Goal: Task Accomplishment & Management: Complete application form

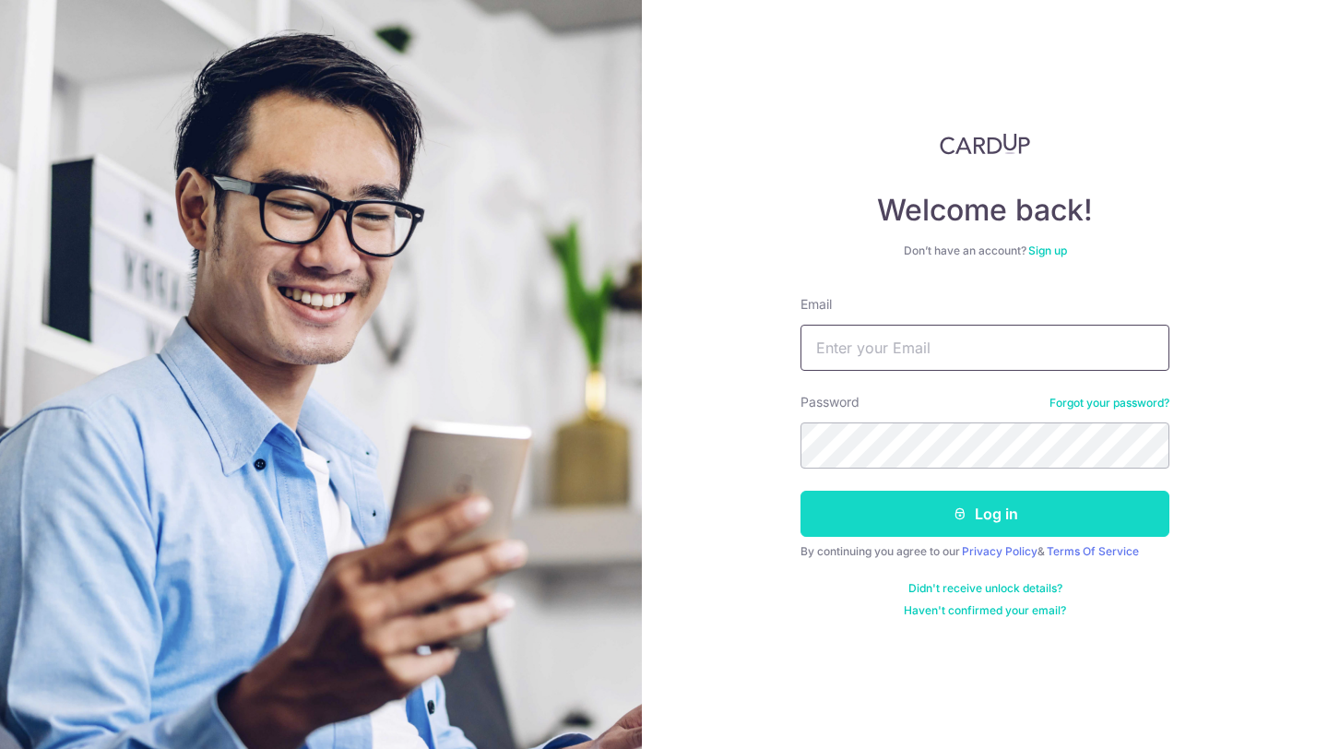
type input "[EMAIL_ADDRESS][DOMAIN_NAME]"
click at [991, 518] on button "Log in" at bounding box center [985, 514] width 369 height 46
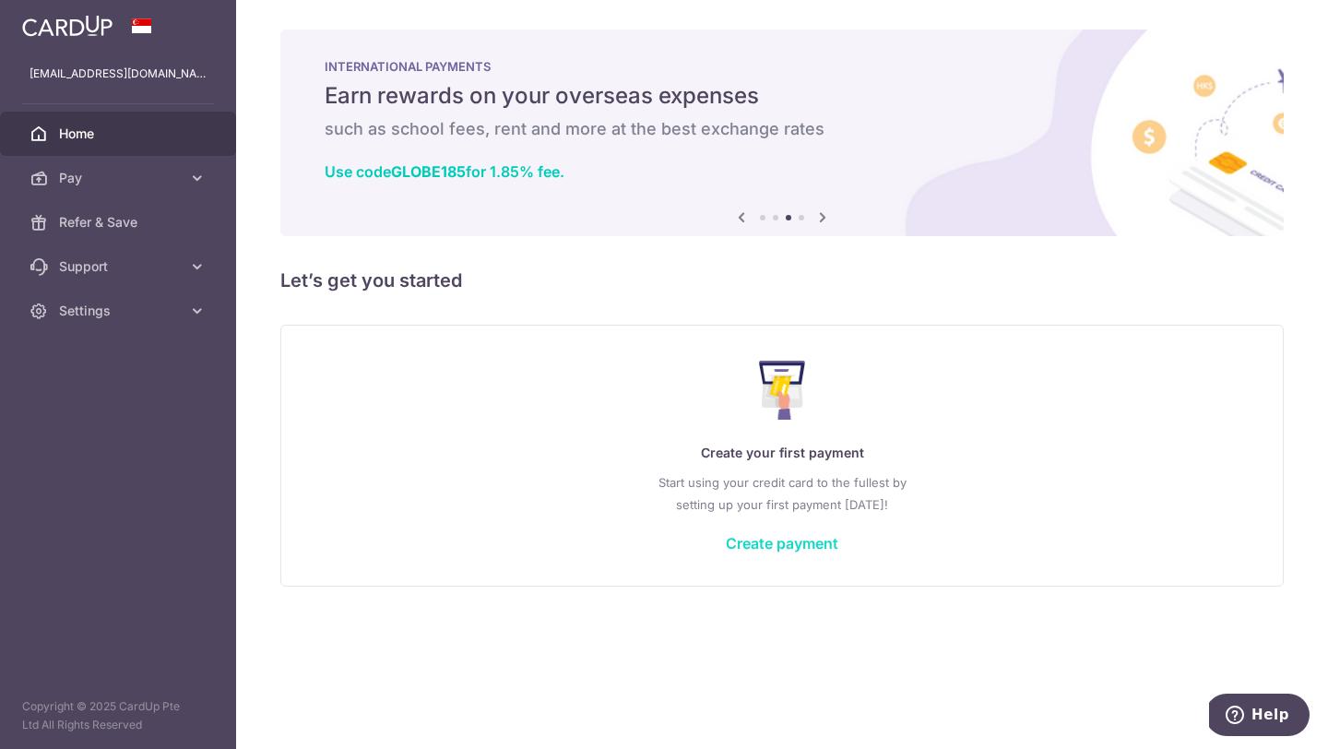
click at [801, 544] on link "Create payment" at bounding box center [782, 543] width 113 height 18
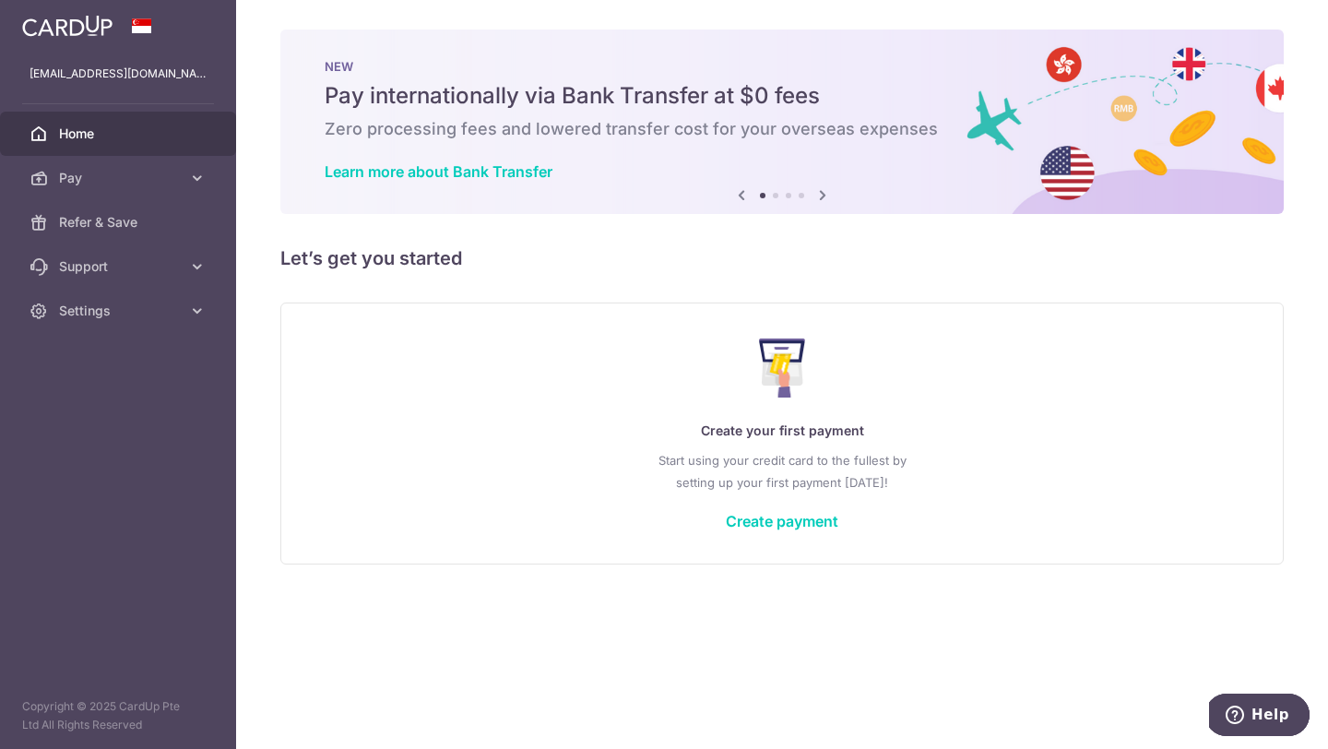
click at [798, 532] on div "Create your first payment Start using your credit card to the fullest by settin…" at bounding box center [781, 433] width 957 height 219
click at [800, 523] on link "Create payment" at bounding box center [782, 521] width 113 height 18
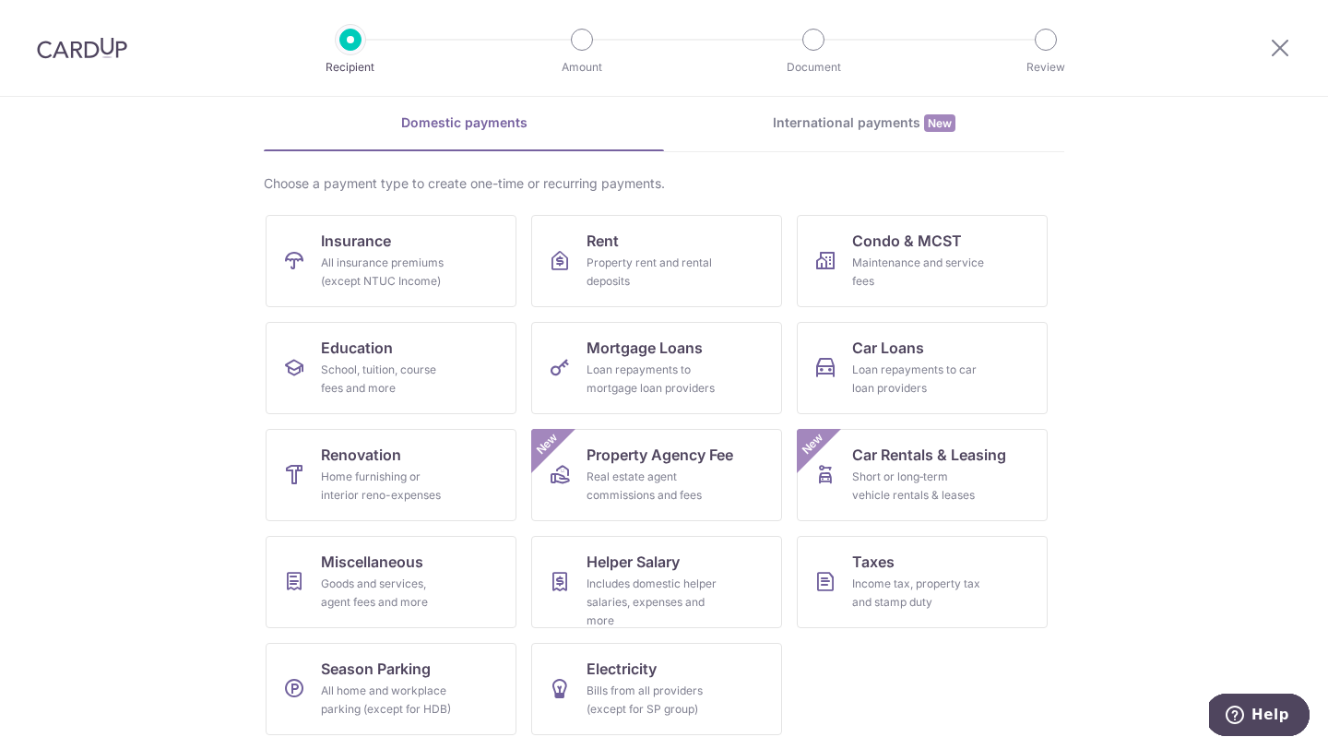
scroll to position [77, 0]
click at [458, 289] on link "Insurance All insurance premiums (except NTUC Income)" at bounding box center [391, 260] width 251 height 92
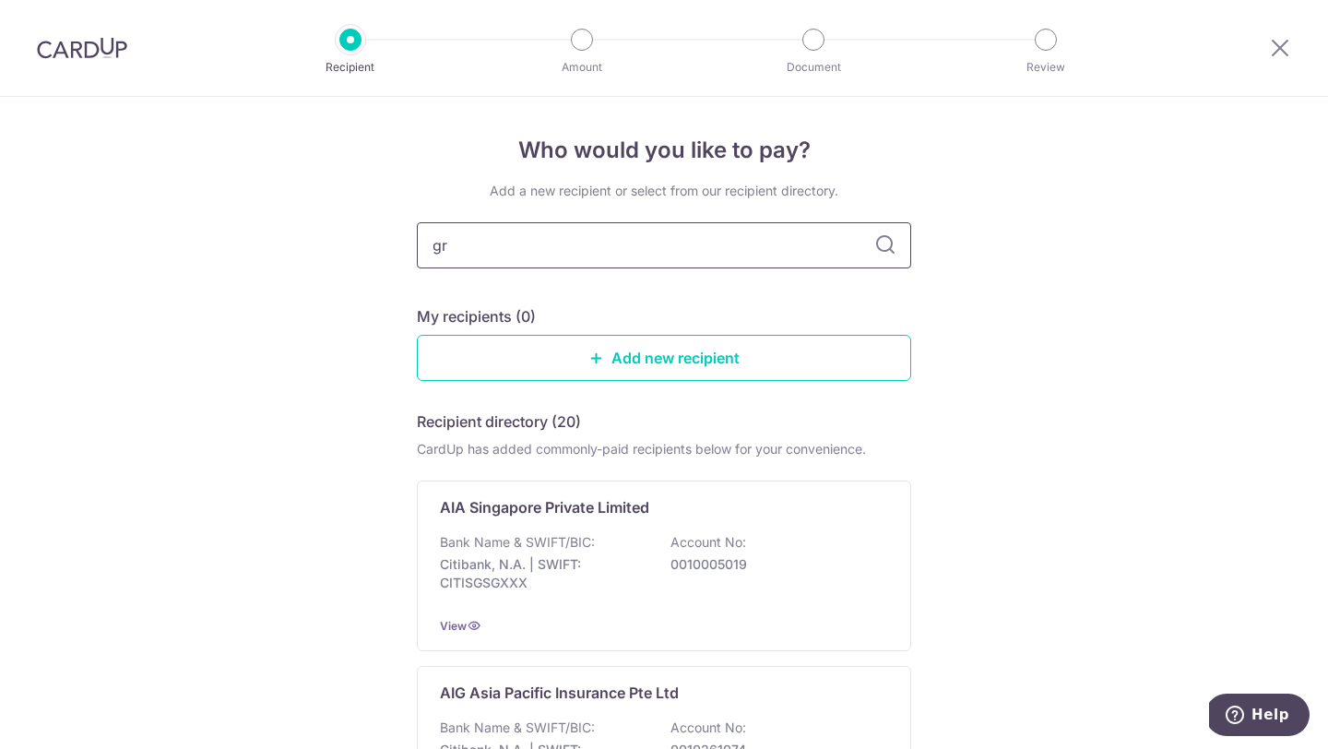
type input "gre"
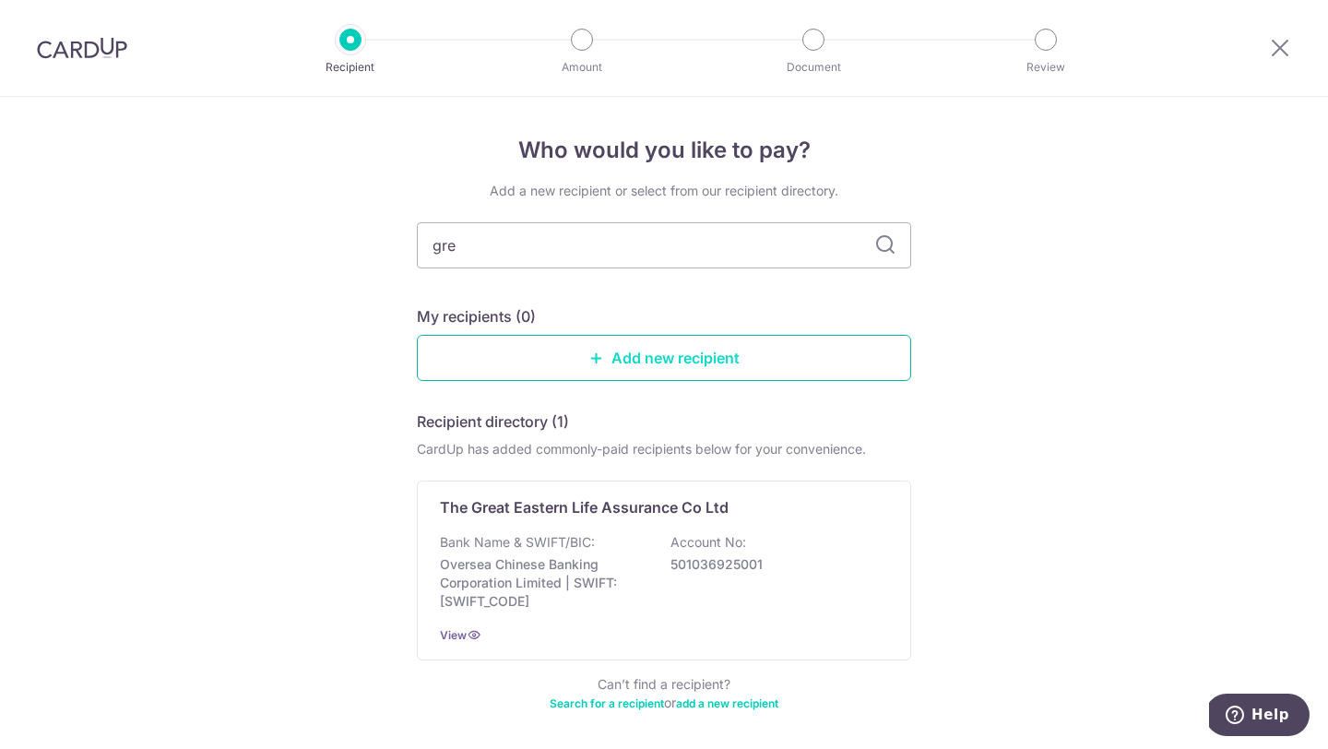
type input "grea"
click at [646, 565] on p "Oversea Chinese Banking Corporation Limited | SWIFT: OCBCSGSGXXX" at bounding box center [543, 582] width 207 height 55
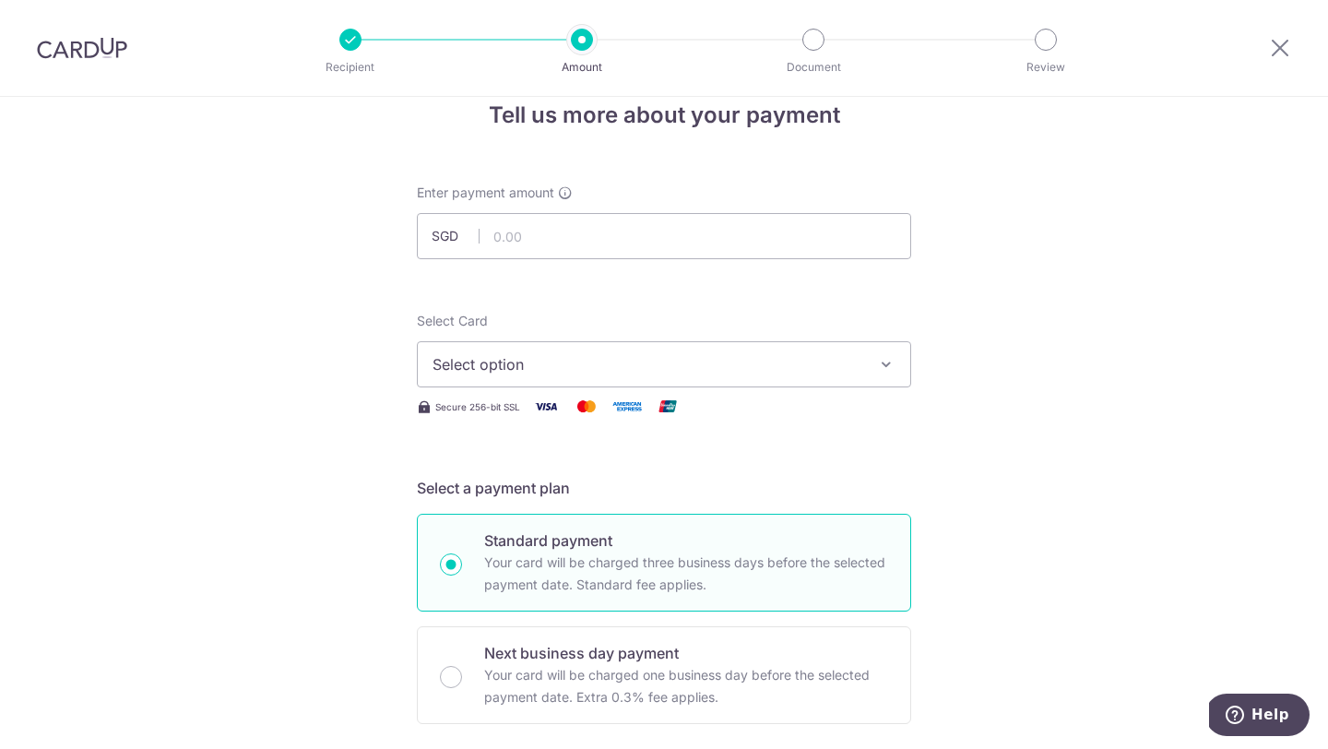
scroll to position [41, 0]
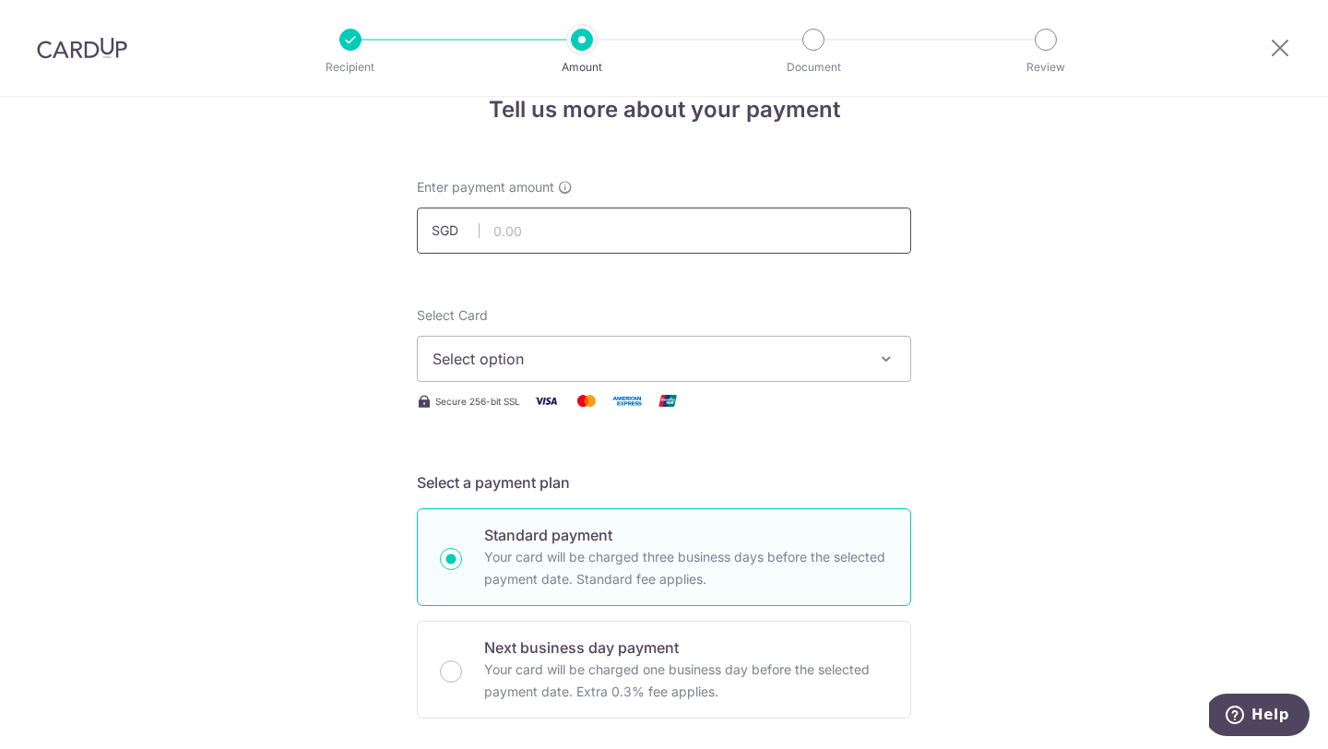
click at [617, 232] on input "text" at bounding box center [664, 231] width 494 height 46
type input "1,500.00"
click at [581, 356] on span "Select option" at bounding box center [648, 359] width 430 height 22
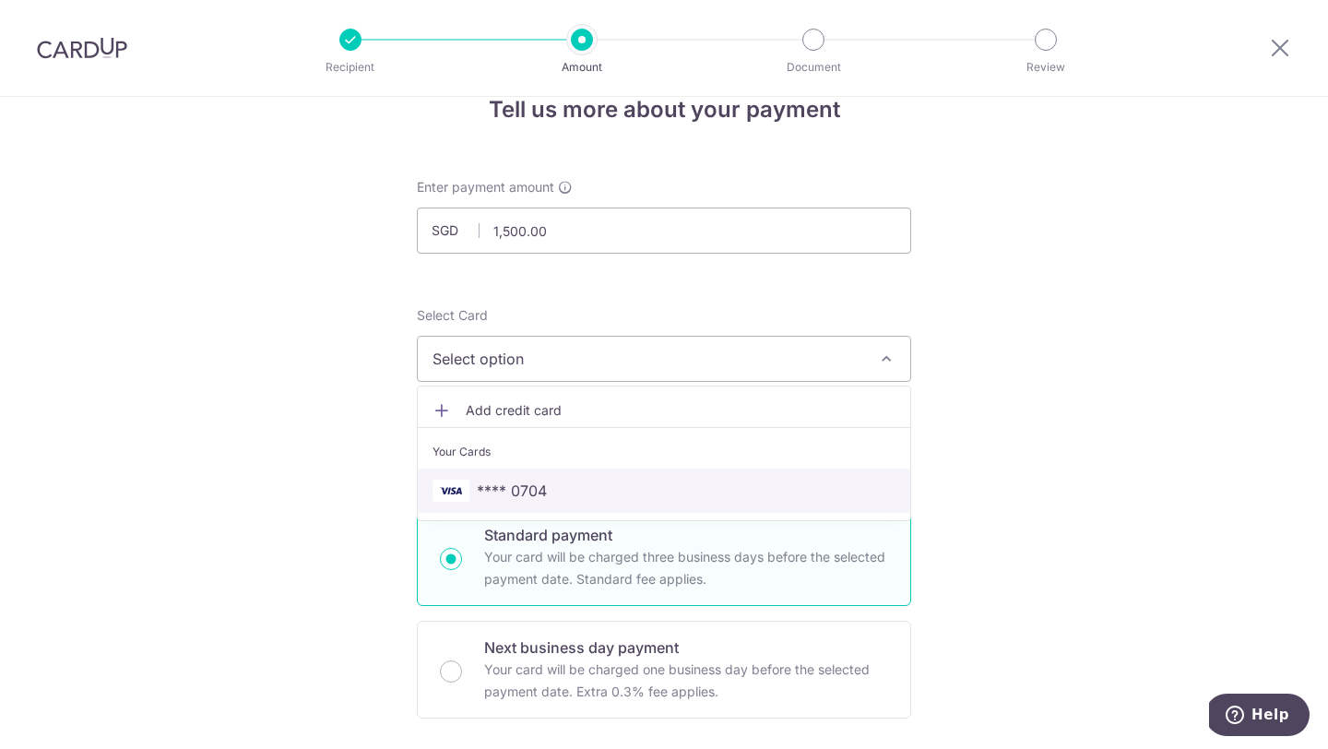
scroll to position [61, 0]
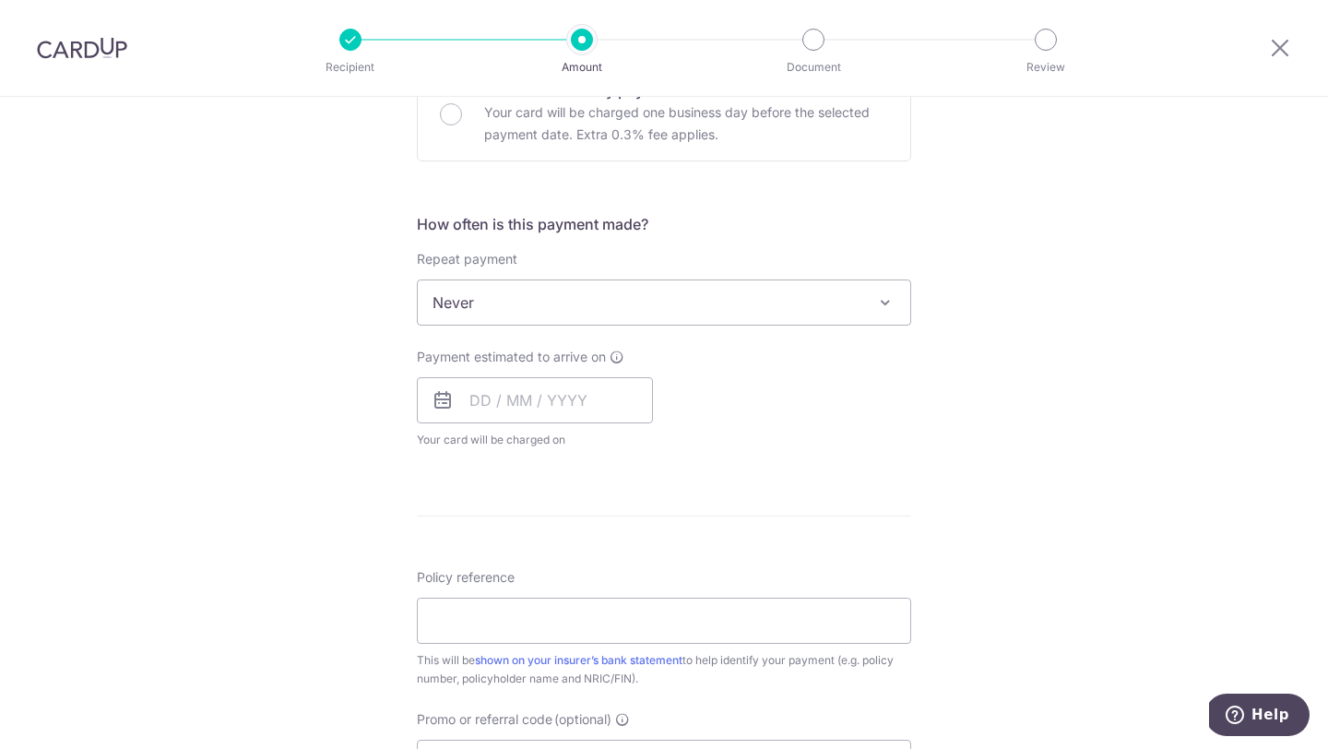
scroll to position [597, 0]
click at [540, 410] on input "text" at bounding box center [535, 401] width 236 height 46
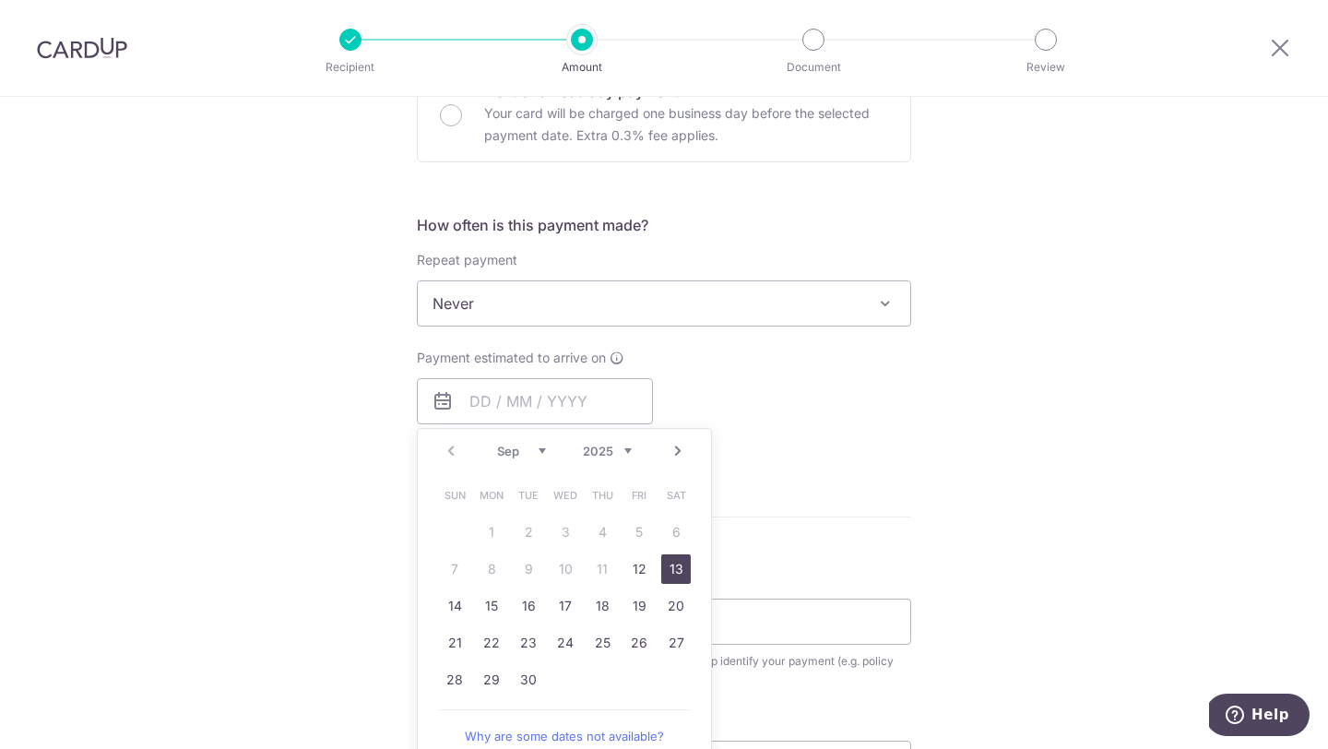
click at [669, 566] on link "13" at bounding box center [676, 569] width 30 height 30
type input "13/09/2025"
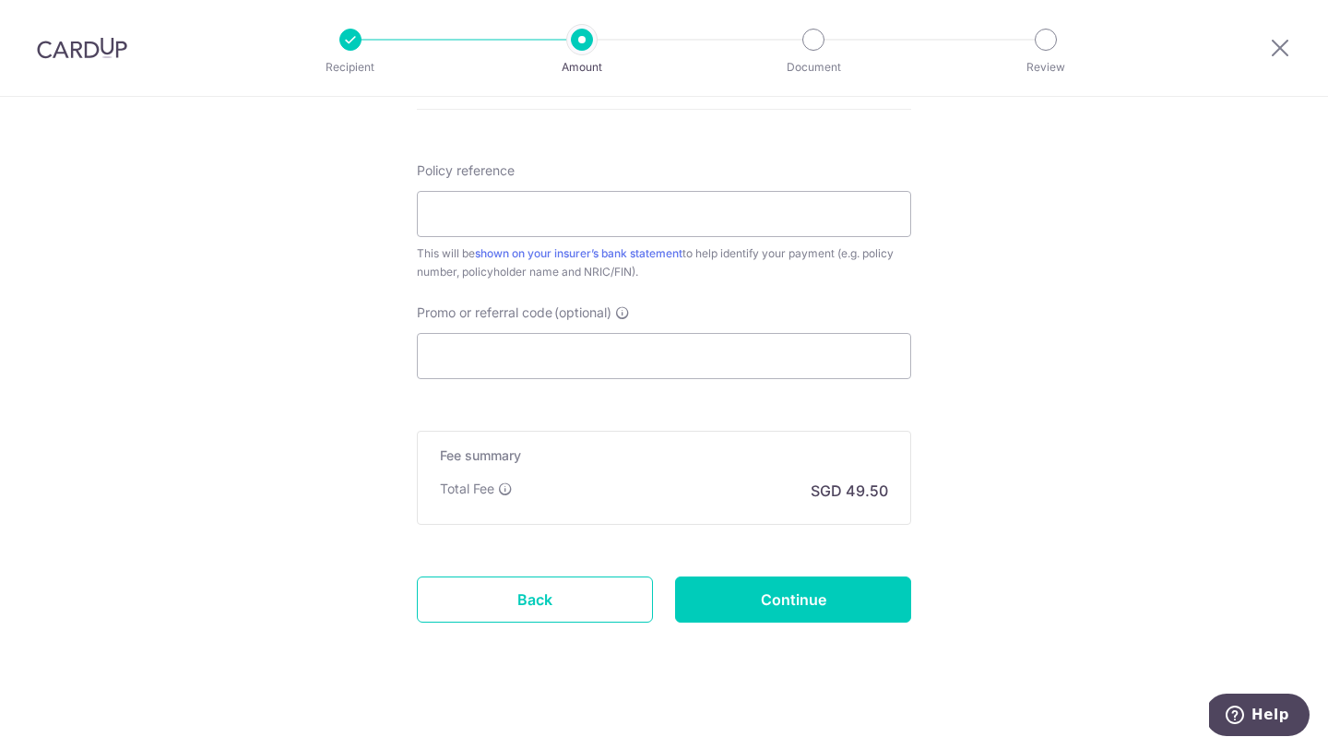
scroll to position [1083, 0]
click at [510, 331] on input "Promo or referral code (optional)" at bounding box center [664, 353] width 494 height 46
paste input "BREC179"
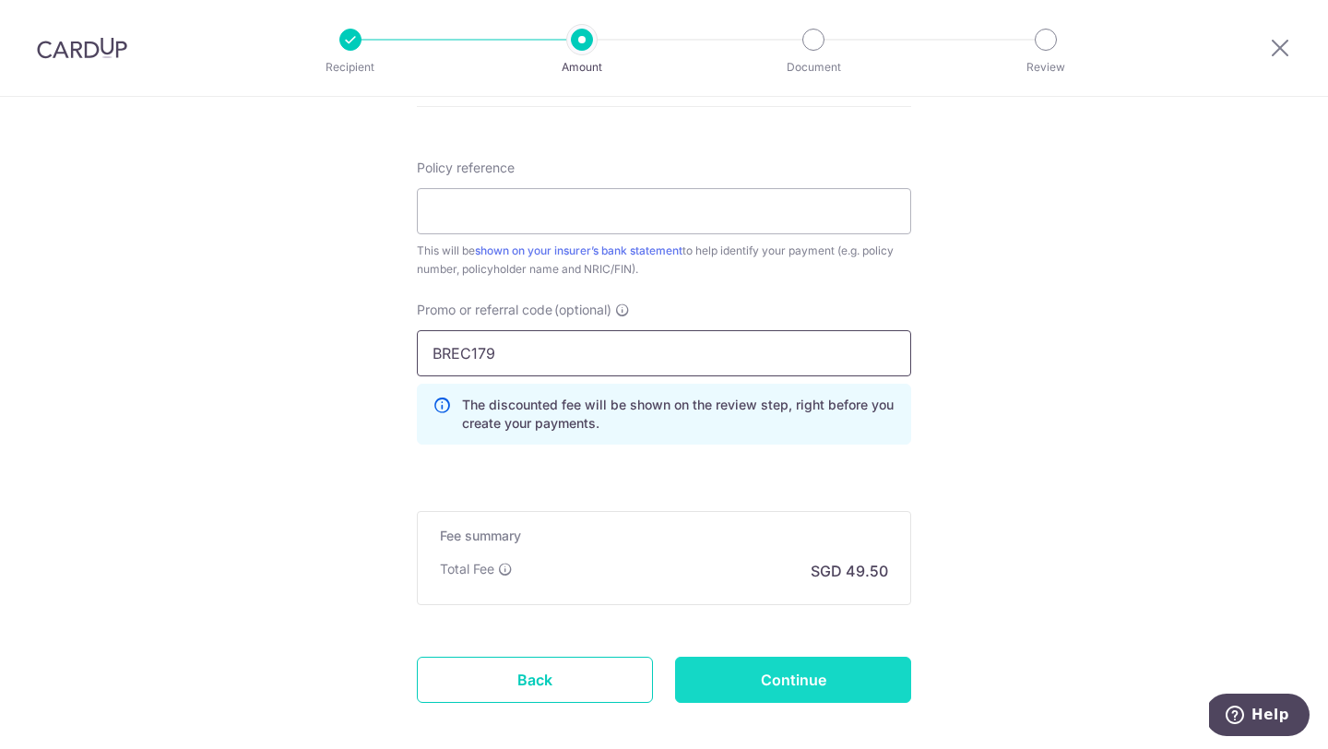
type input "BREC179"
click at [765, 658] on input "Continue" at bounding box center [793, 680] width 236 height 46
type input "Create Schedule"
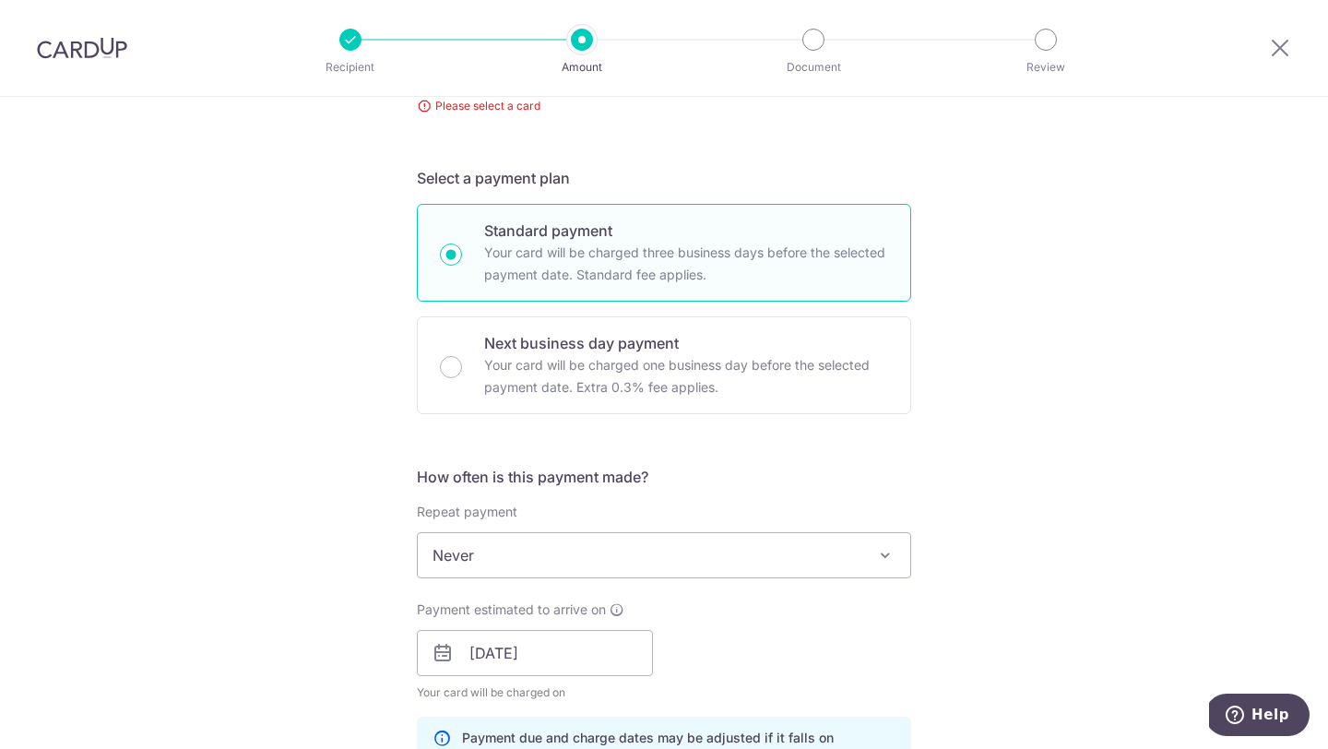
scroll to position [386, 0]
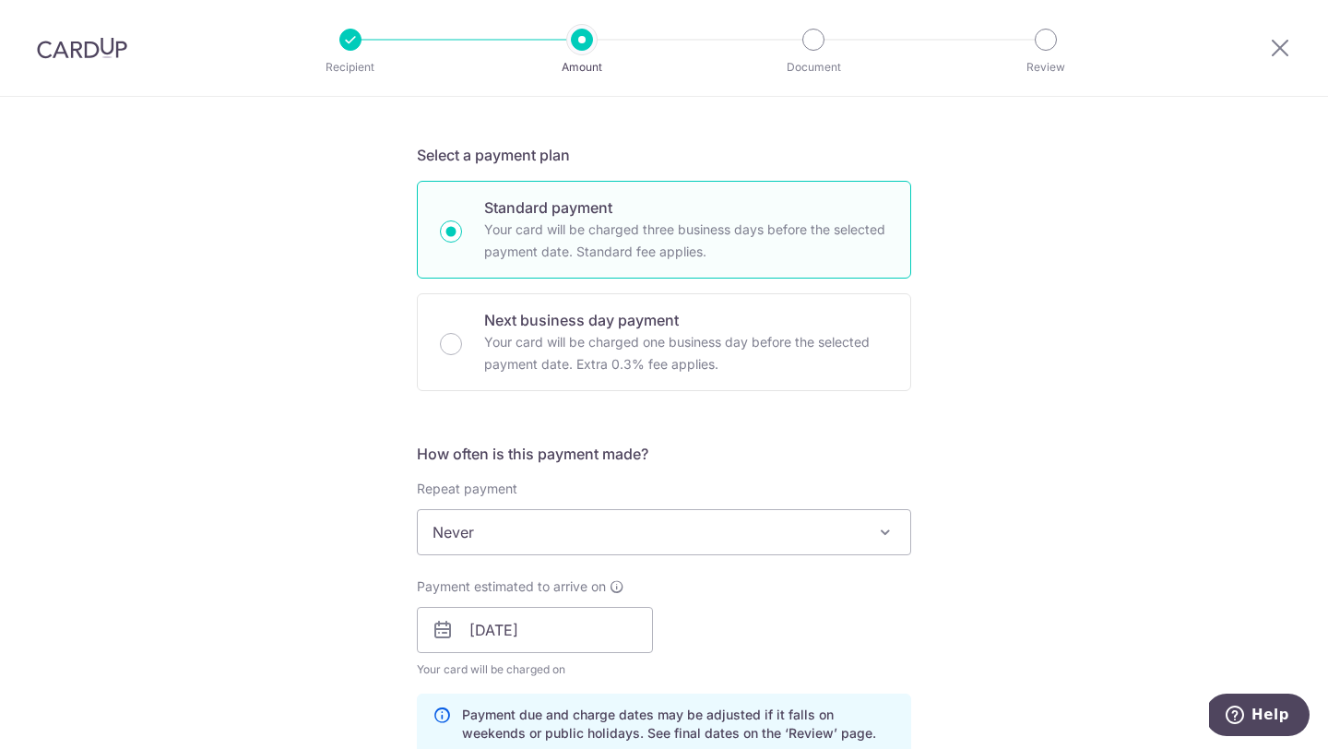
click at [825, 540] on span "Never" at bounding box center [664, 532] width 493 height 44
click at [1055, 374] on div "Tell us more about your payment Enter payment amount SGD 1,500.00 1500.00 Selec…" at bounding box center [664, 658] width 1328 height 1897
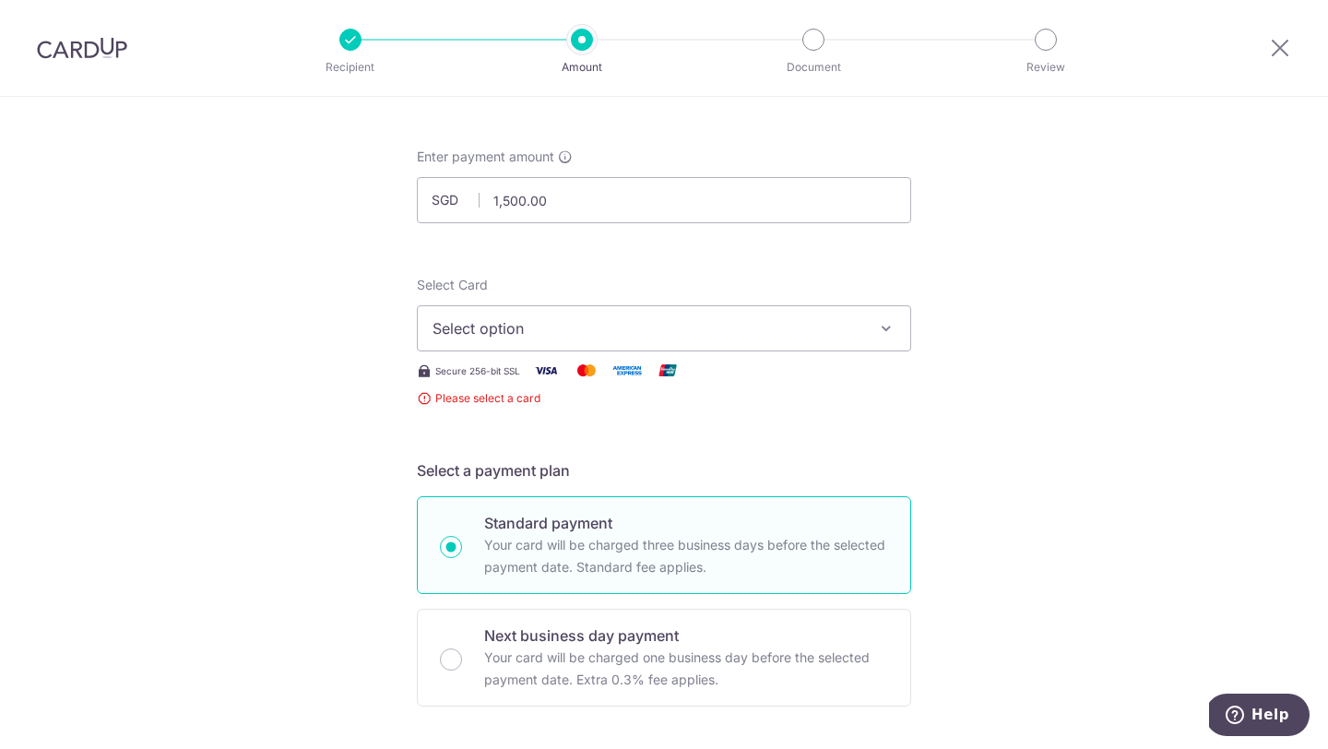
scroll to position [67, 0]
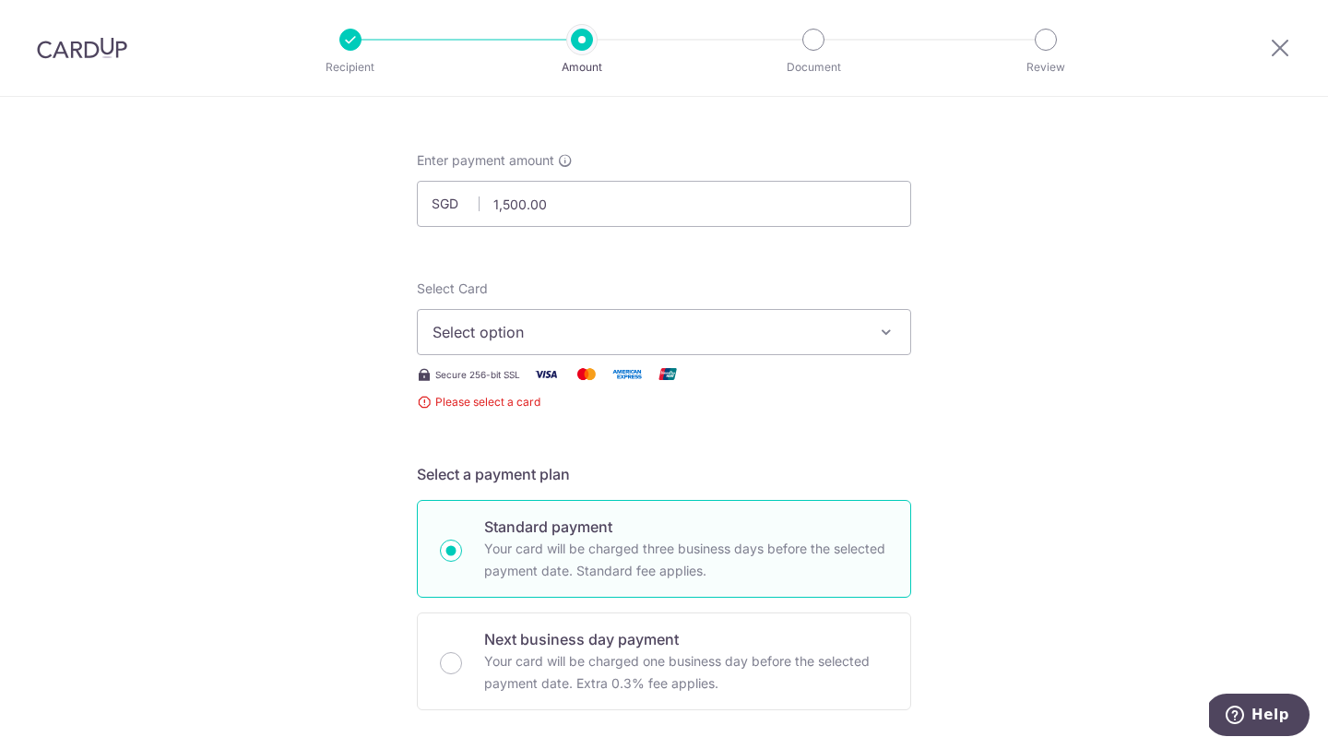
click at [787, 340] on span "Select option" at bounding box center [648, 332] width 430 height 22
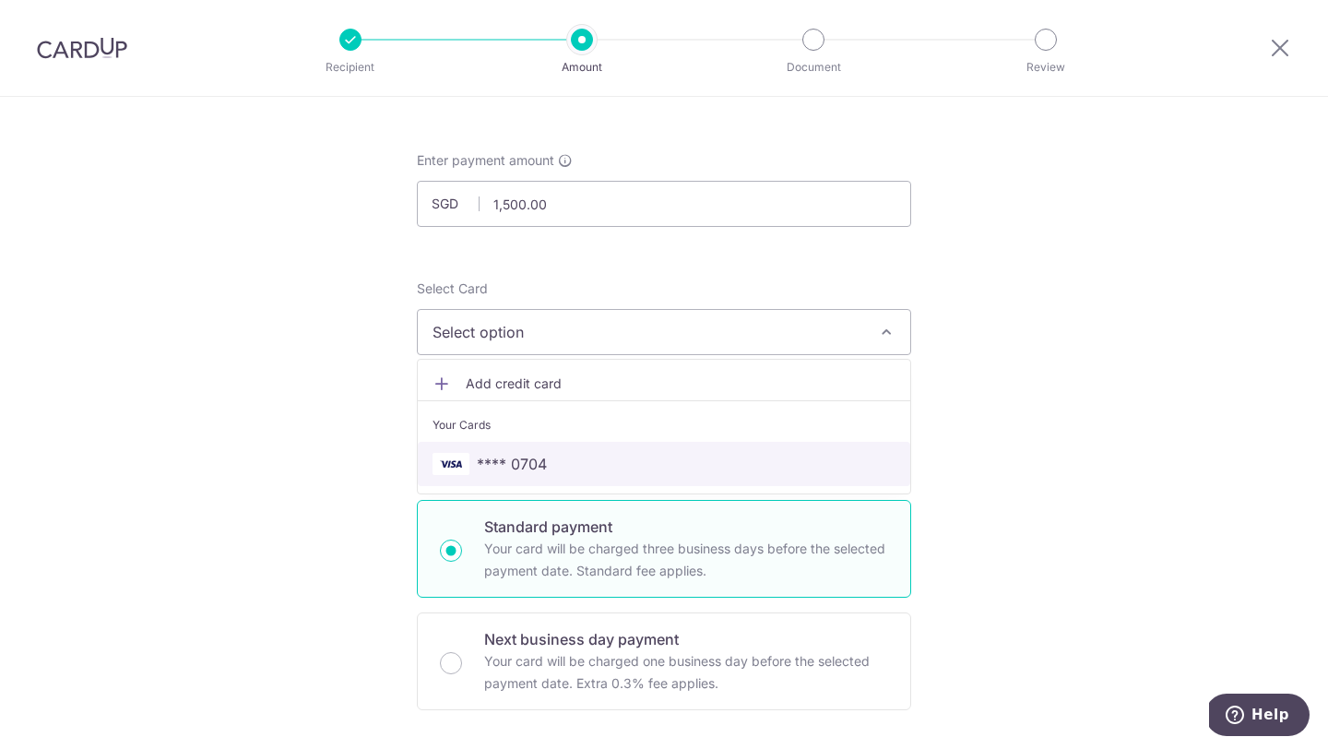
click at [716, 456] on span "**** 0704" at bounding box center [664, 464] width 463 height 22
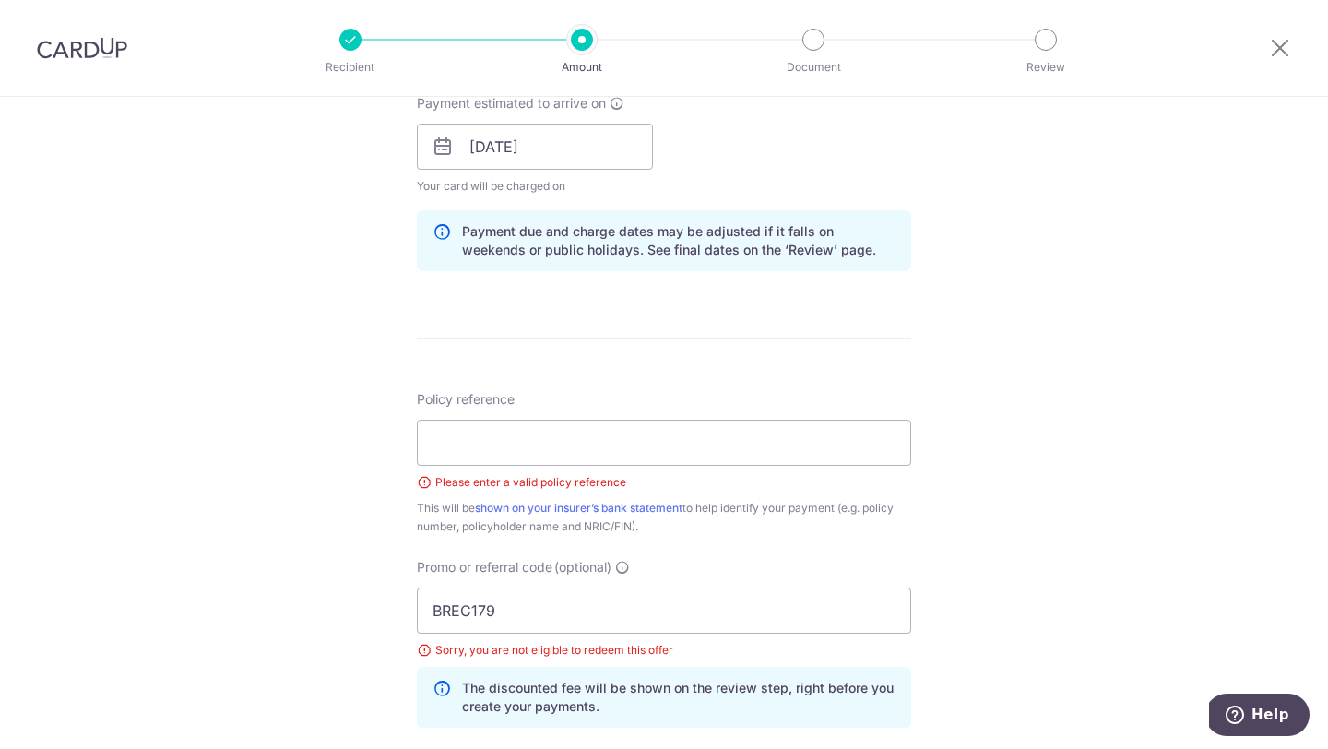
scroll to position [1227, 0]
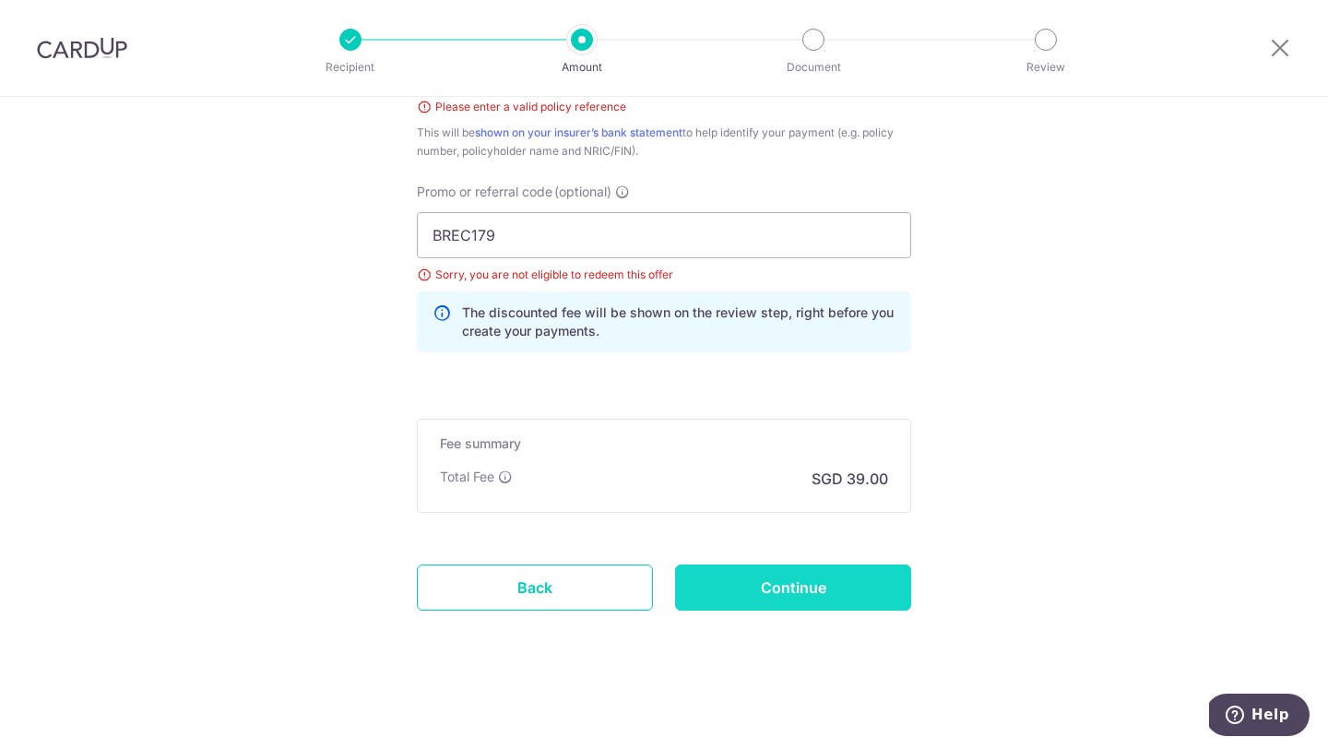
click at [845, 584] on input "Continue" at bounding box center [793, 588] width 236 height 46
type input "Create Schedule"
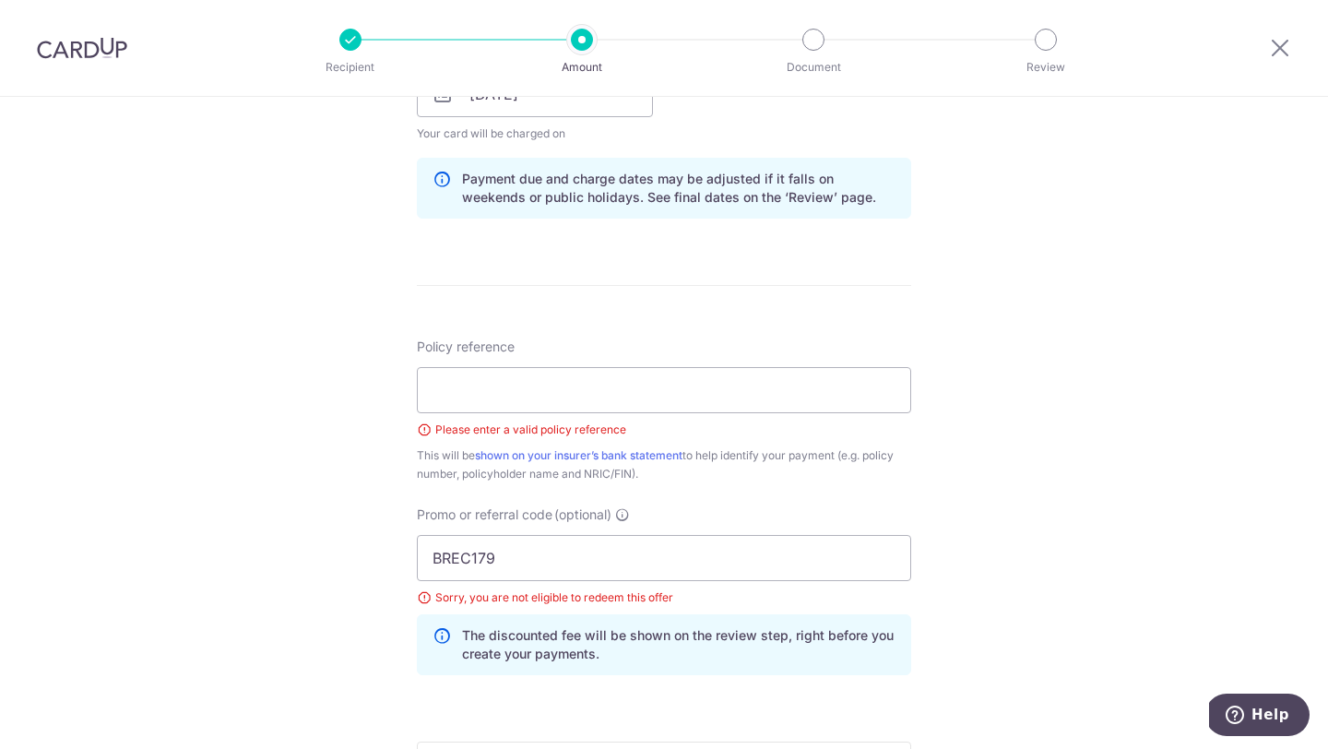
scroll to position [888, 0]
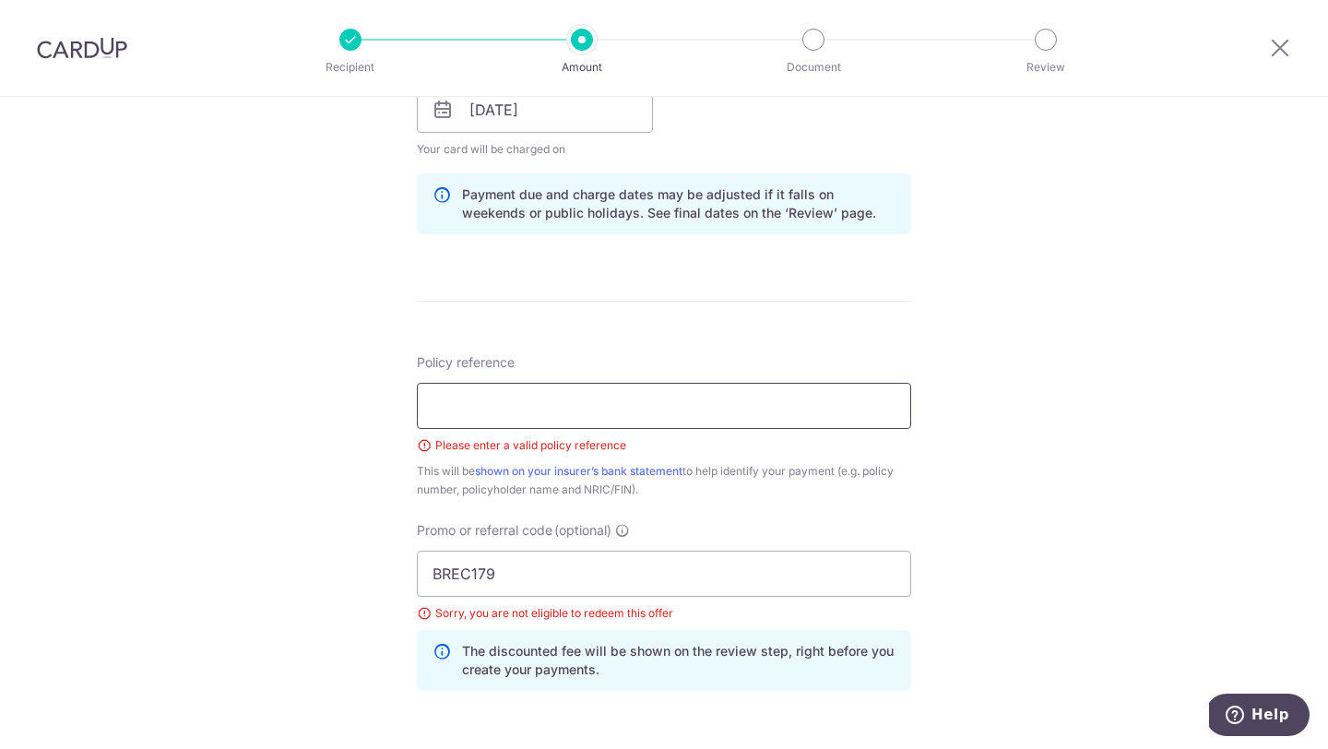
click at [768, 415] on input "Policy reference" at bounding box center [664, 406] width 494 height 46
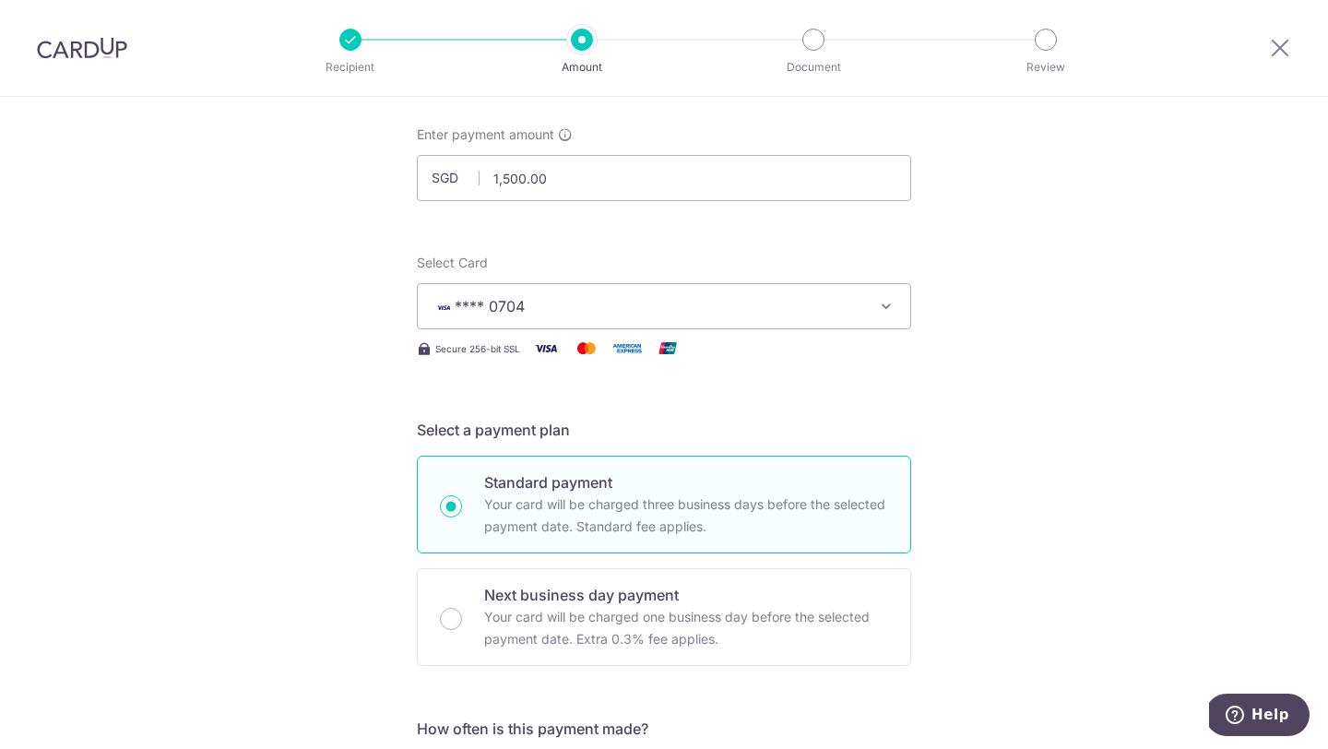
scroll to position [0, 0]
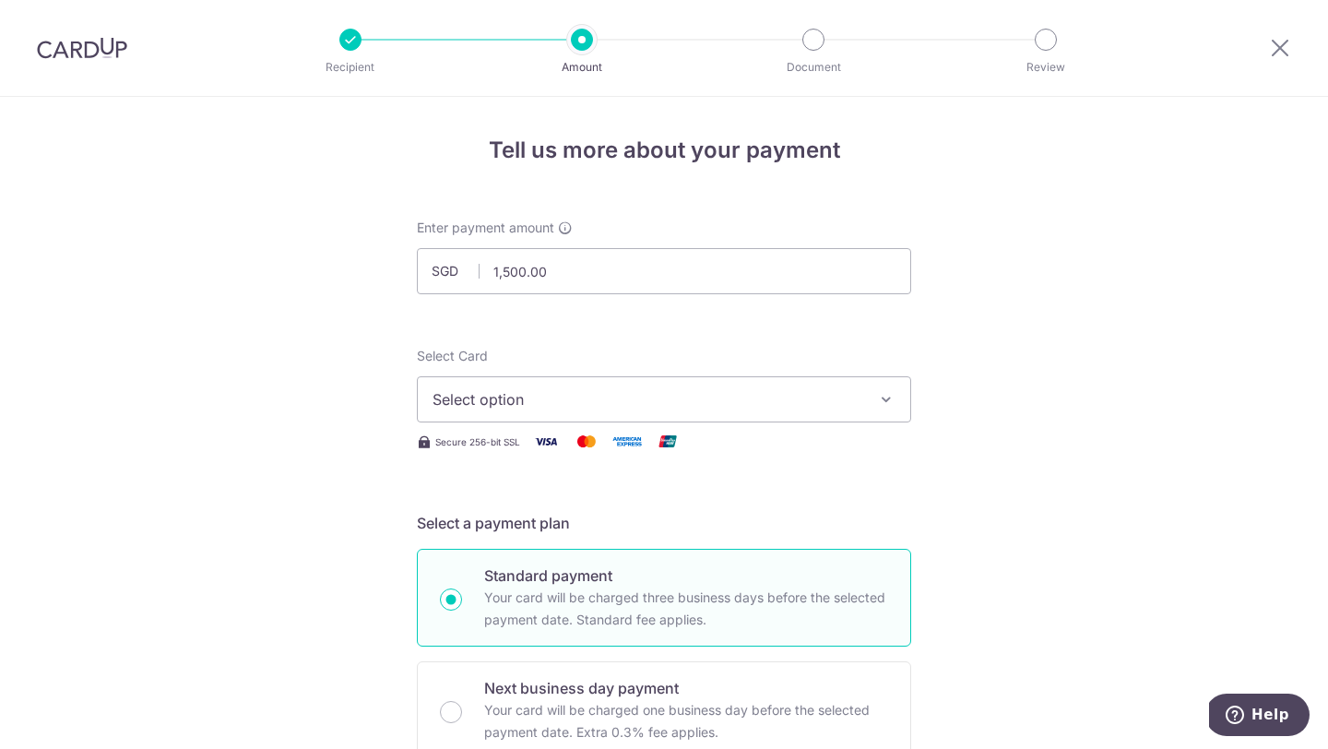
click at [349, 41] on div at bounding box center [350, 40] width 22 height 22
click at [67, 24] on div at bounding box center [82, 48] width 164 height 96
click at [67, 51] on img at bounding box center [82, 48] width 90 height 22
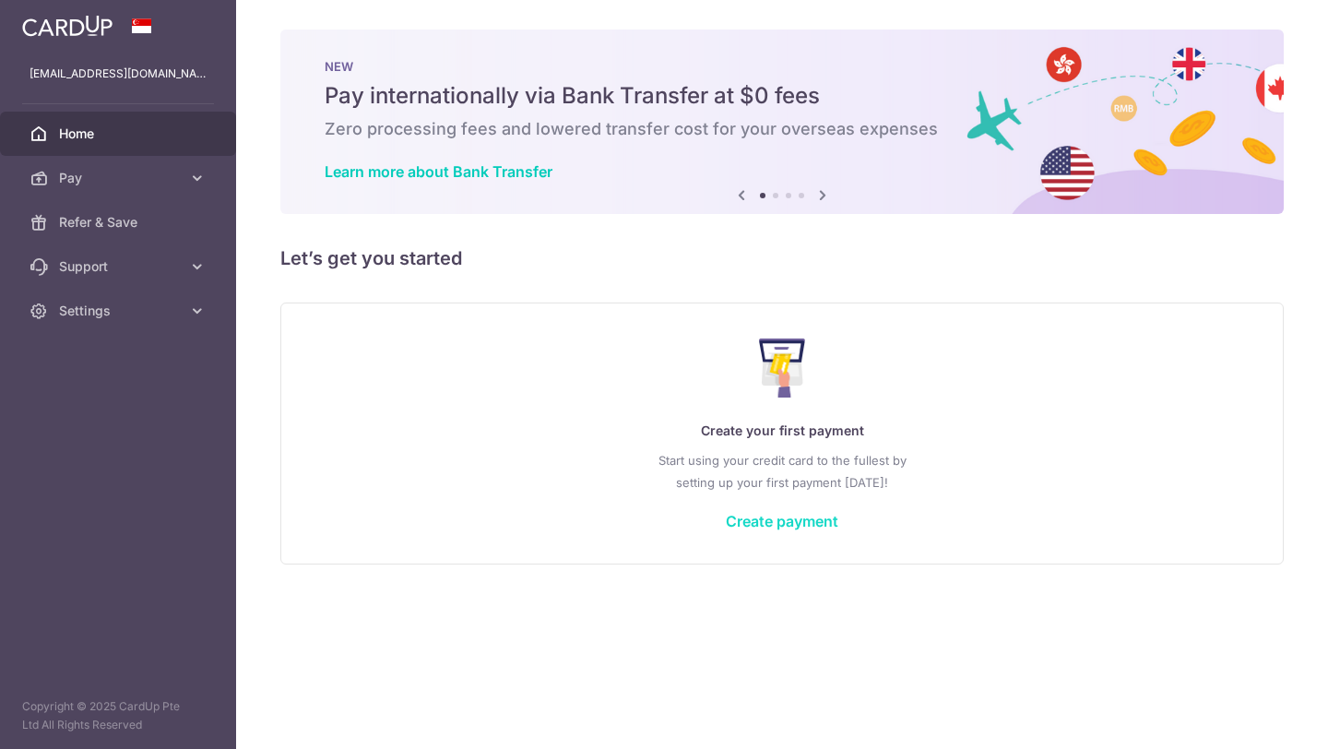
click at [760, 523] on link "Create payment" at bounding box center [782, 521] width 113 height 18
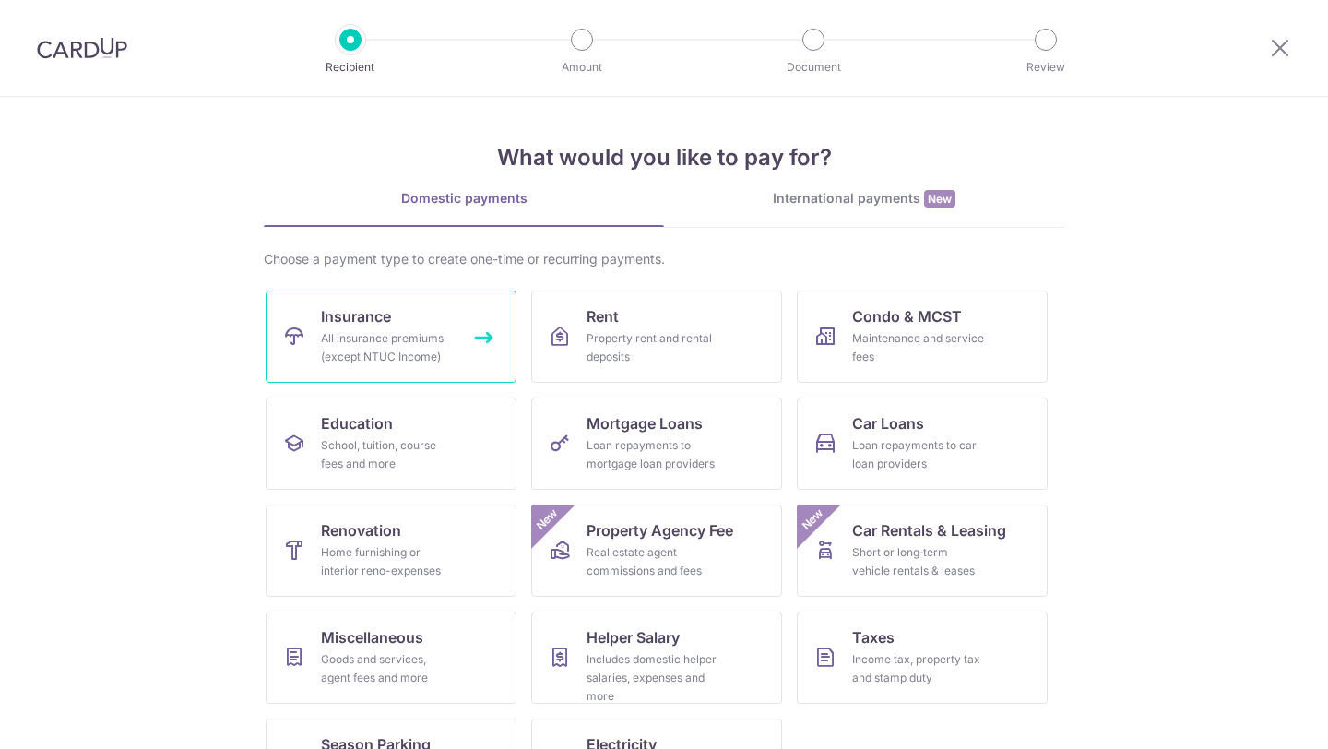
click at [364, 331] on div "All insurance premiums (except NTUC Income)" at bounding box center [387, 347] width 133 height 37
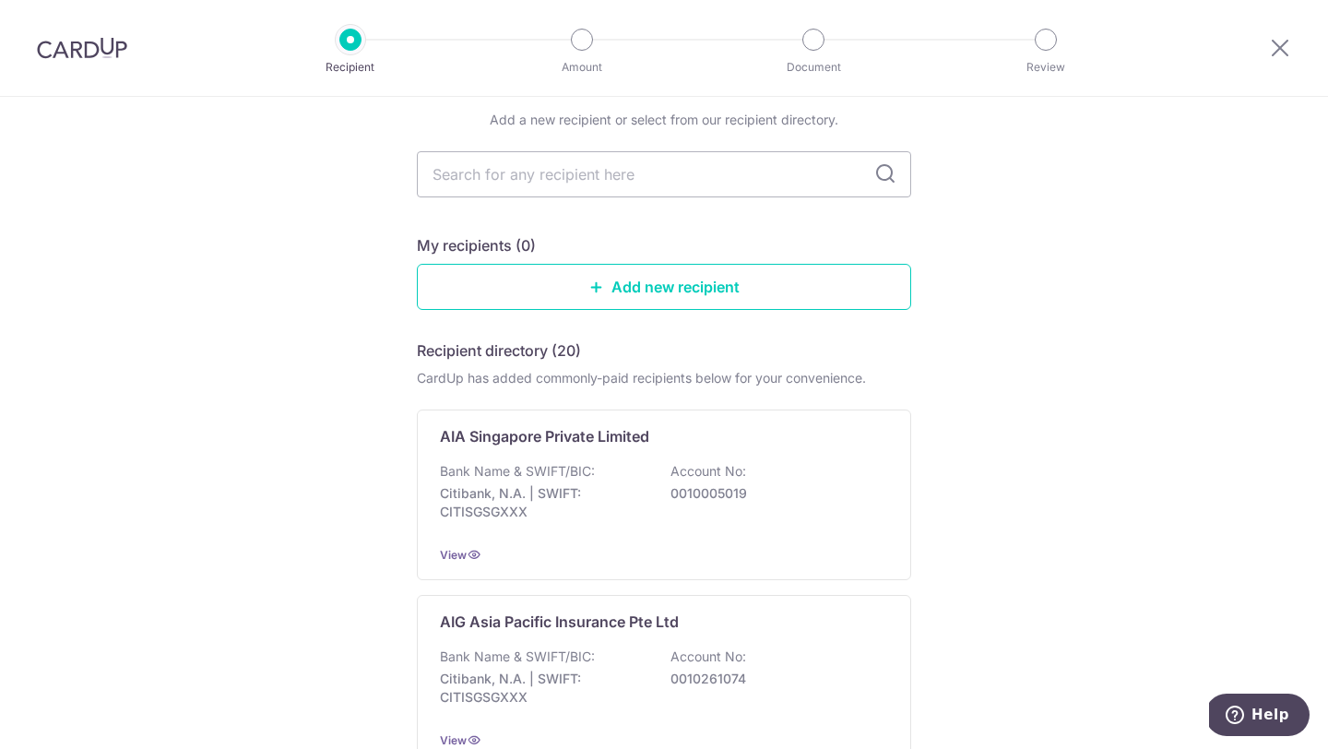
scroll to position [70, 0]
type input "gre"
